Goal: Complete application form: Complete application form

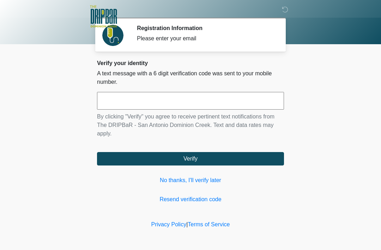
click at [218, 109] on input "text" at bounding box center [190, 101] width 187 height 18
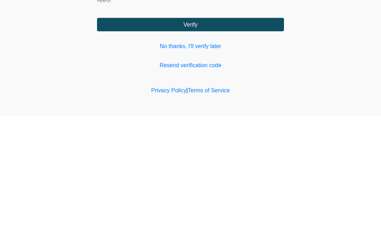
click at [204, 176] on link "No thanks, I'll verify later" at bounding box center [190, 180] width 187 height 8
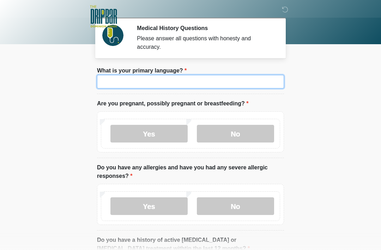
click at [229, 81] on input "What is your primary language?" at bounding box center [190, 81] width 187 height 13
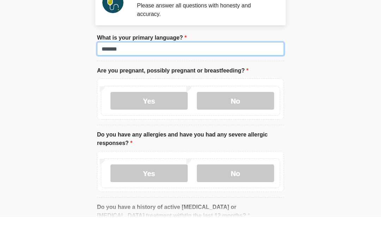
type input "*******"
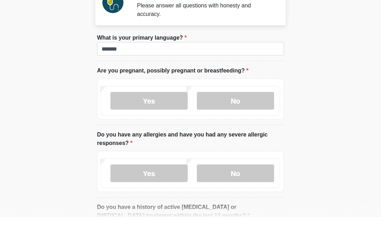
click at [218, 125] on label "No" at bounding box center [235, 134] width 77 height 18
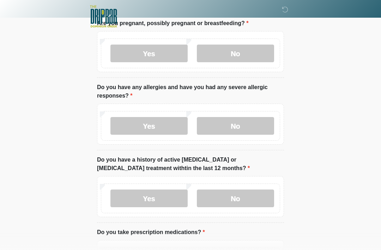
scroll to position [88, 0]
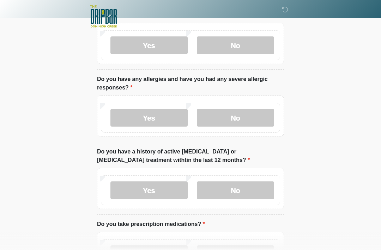
click at [223, 118] on label "No" at bounding box center [235, 118] width 77 height 18
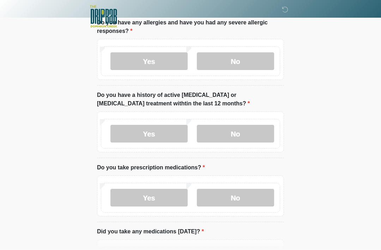
scroll to position [148, 0]
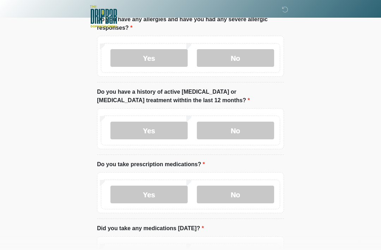
click at [235, 126] on label "No" at bounding box center [235, 130] width 77 height 18
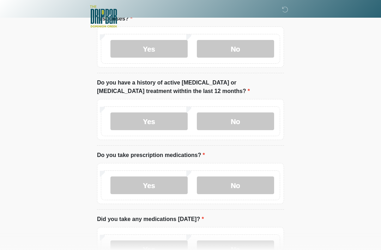
scroll to position [191, 0]
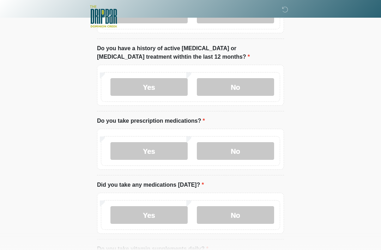
click at [245, 144] on label "No" at bounding box center [235, 151] width 77 height 18
click at [161, 149] on label "Yes" at bounding box center [149, 151] width 77 height 18
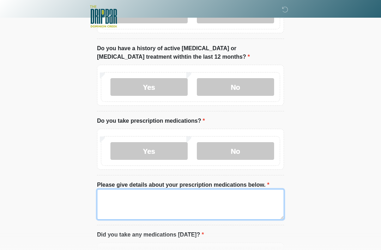
click at [205, 198] on textarea "Please give details about your prescription medications below." at bounding box center [190, 204] width 187 height 30
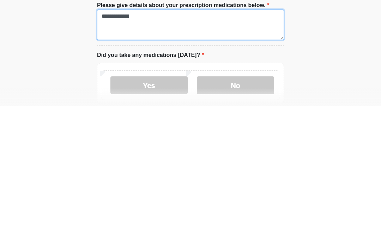
type textarea "**********"
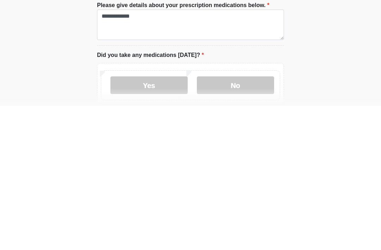
click at [164, 220] on label "Yes" at bounding box center [149, 229] width 77 height 18
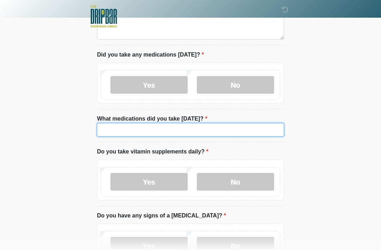
click at [196, 129] on input "What medications did you take [DATE]?" at bounding box center [190, 129] width 187 height 13
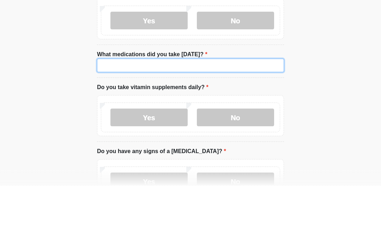
type input "*"
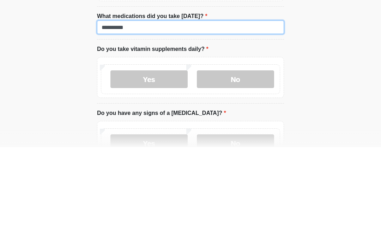
type input "**********"
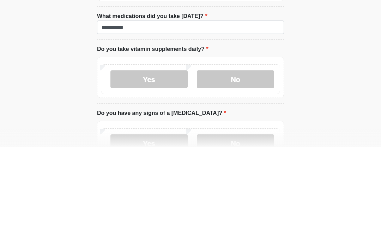
click at [220, 173] on label "No" at bounding box center [235, 182] width 77 height 18
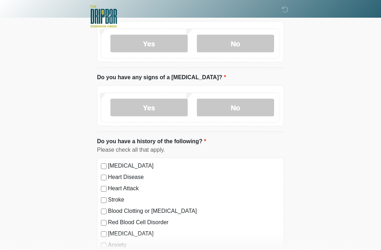
scroll to position [513, 0]
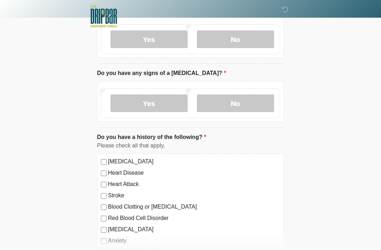
click at [227, 101] on label "No" at bounding box center [235, 104] width 77 height 18
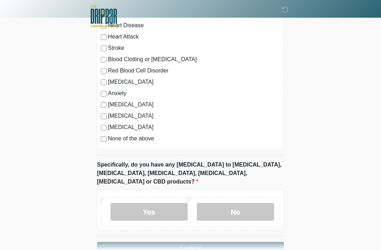
scroll to position [671, 0]
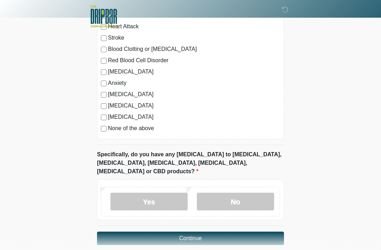
click at [138, 130] on label "None of the above" at bounding box center [194, 128] width 172 height 8
click at [217, 192] on label "No" at bounding box center [235, 201] width 77 height 18
click at [235, 232] on button "Continue" at bounding box center [190, 237] width 187 height 13
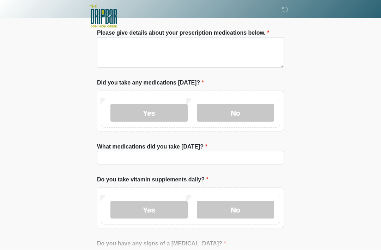
scroll to position [0, 0]
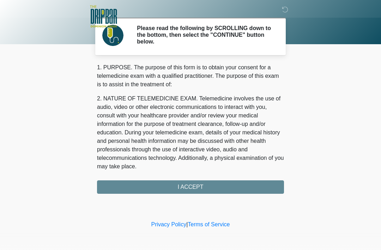
click at [239, 180] on div "1. PURPOSE. The purpose of this form is to obtain your consent for a telemedici…" at bounding box center [190, 128] width 187 height 130
click at [242, 183] on div "1. PURPOSE. The purpose of this form is to obtain your consent for a telemedici…" at bounding box center [190, 128] width 187 height 130
click at [195, 188] on div "1. PURPOSE. The purpose of this form is to obtain your consent for a telemedici…" at bounding box center [190, 128] width 187 height 130
click at [187, 190] on div "1. PURPOSE. The purpose of this form is to obtain your consent for a telemedici…" at bounding box center [190, 128] width 187 height 130
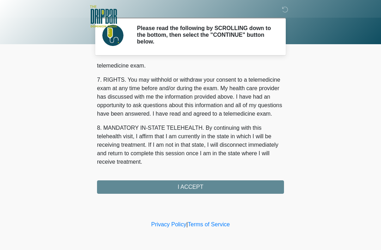
click at [184, 185] on button "I ACCEPT" at bounding box center [190, 186] width 187 height 13
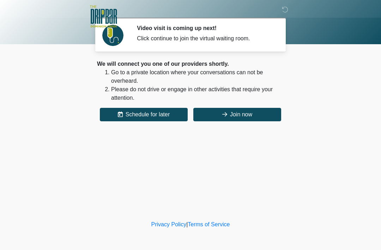
click at [224, 119] on button "Join now" at bounding box center [238, 114] width 88 height 13
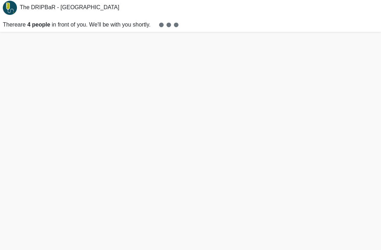
scroll to position [2, 0]
